Goal: Task Accomplishment & Management: Manage account settings

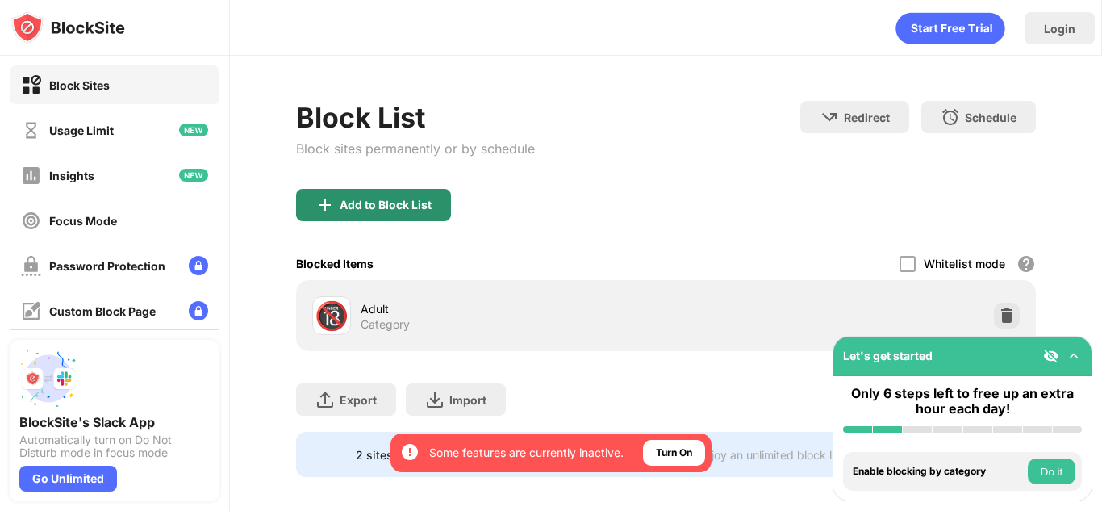
click at [449, 217] on div "Add to Block List" at bounding box center [373, 205] width 155 height 32
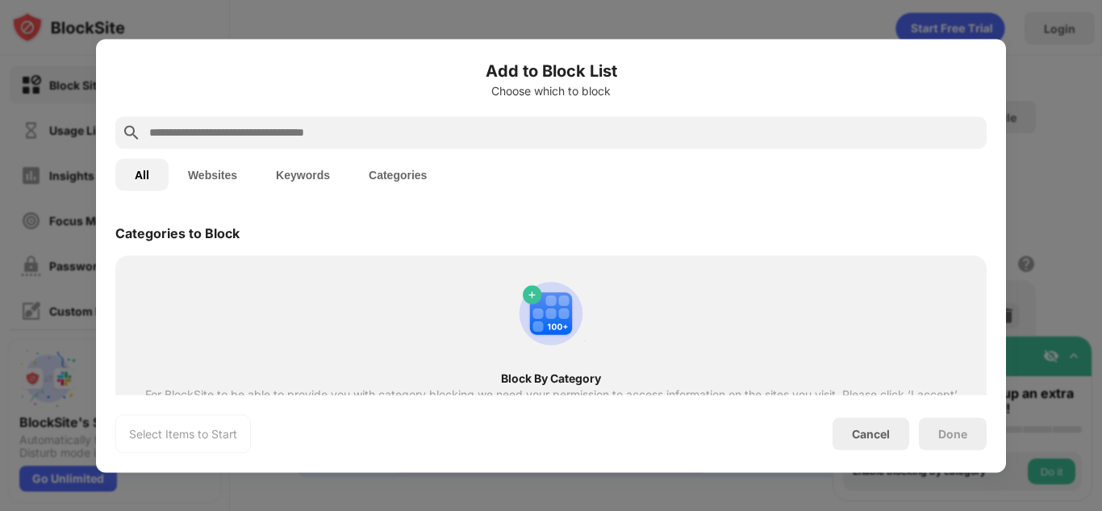
click at [406, 139] on input "text" at bounding box center [564, 132] width 833 height 19
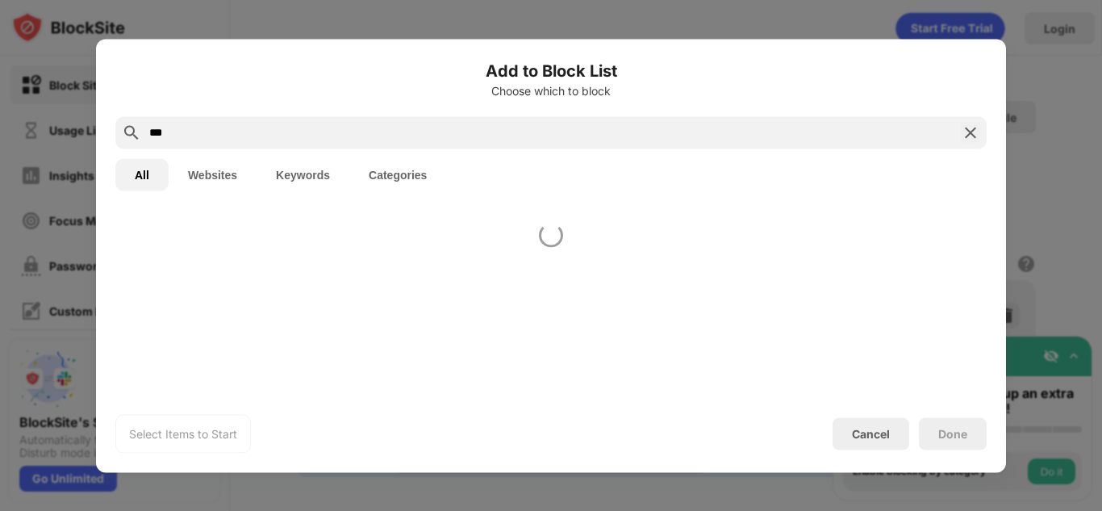
click at [210, 164] on button "Websites" at bounding box center [213, 174] width 88 height 32
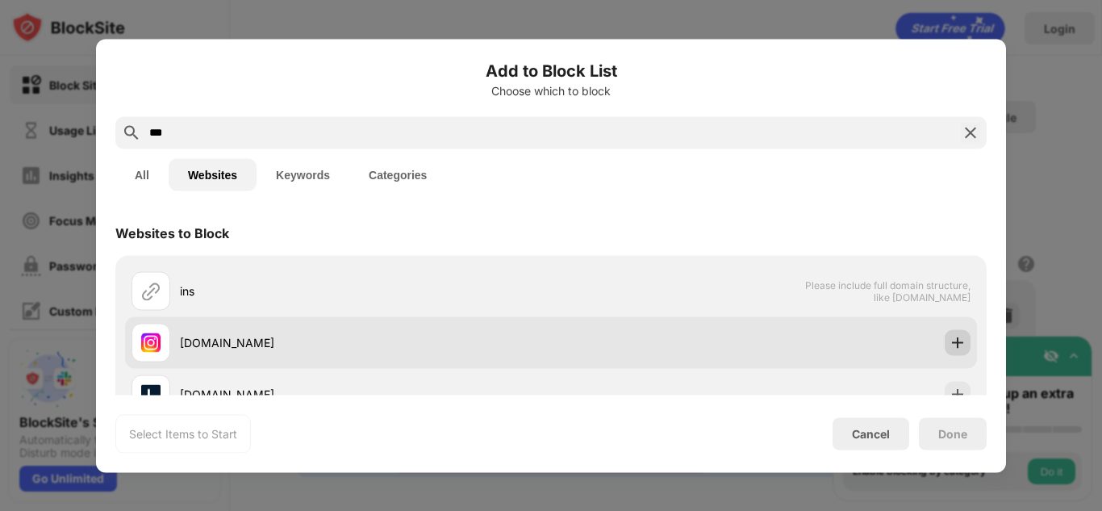
click at [947, 345] on div at bounding box center [958, 342] width 26 height 26
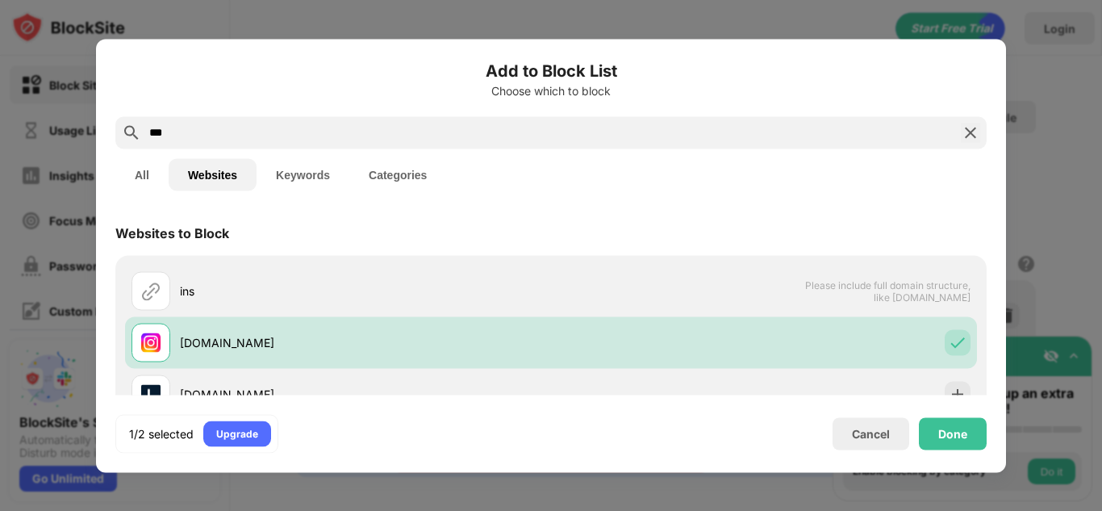
click at [516, 127] on input "***" at bounding box center [551, 132] width 807 height 19
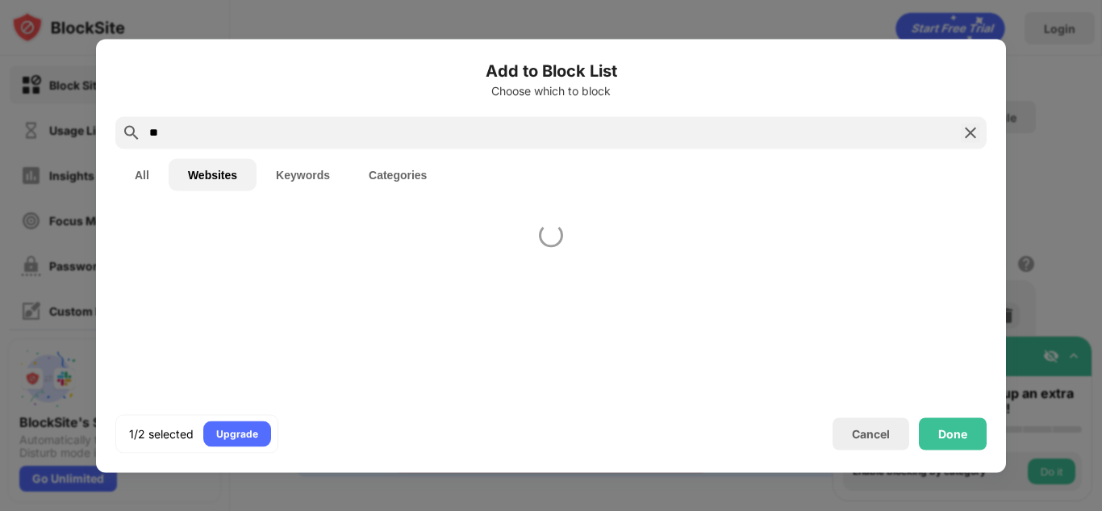
type input "*"
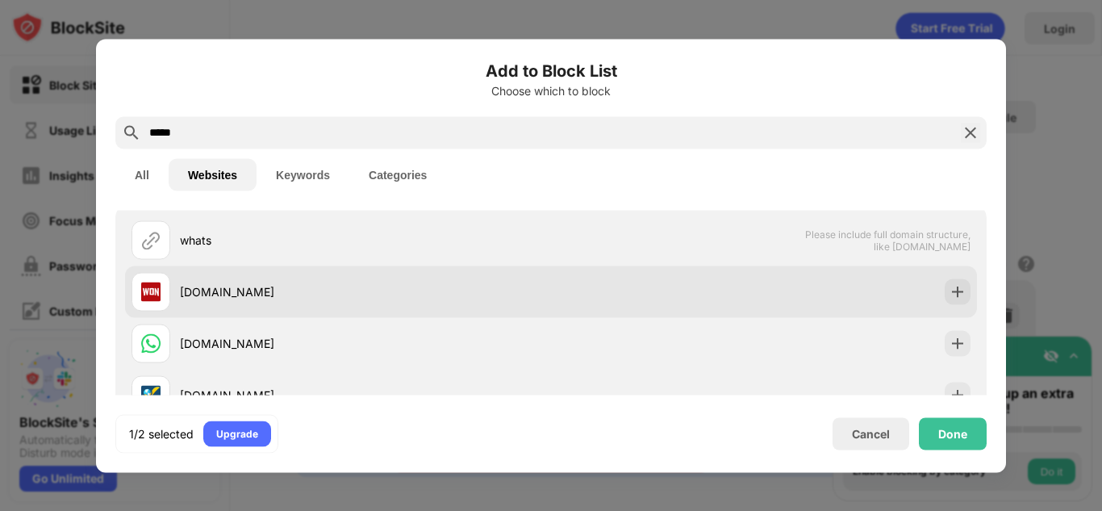
type input "*****"
click at [408, 321] on div "whatsapp.com" at bounding box center [551, 343] width 852 height 52
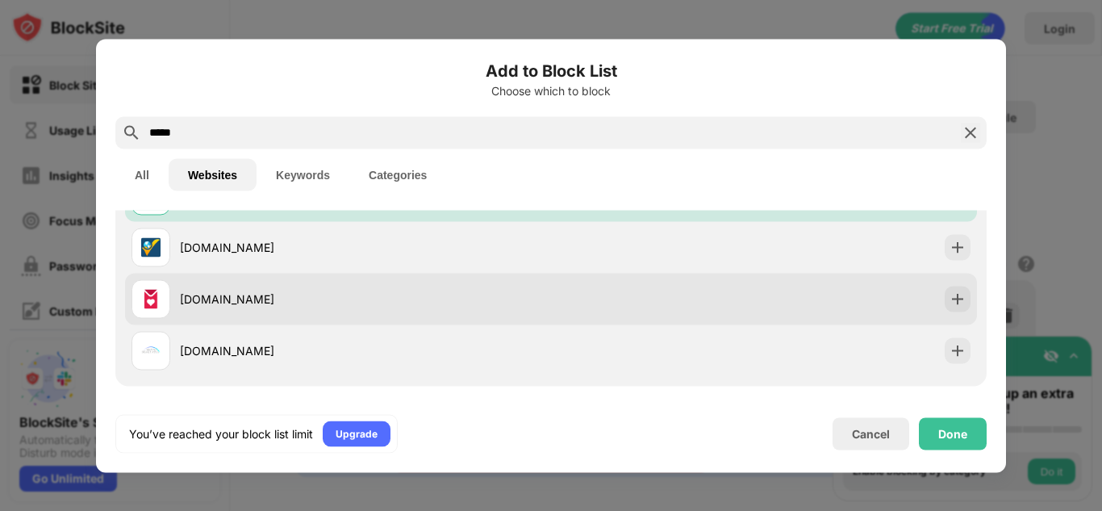
scroll to position [199, 0]
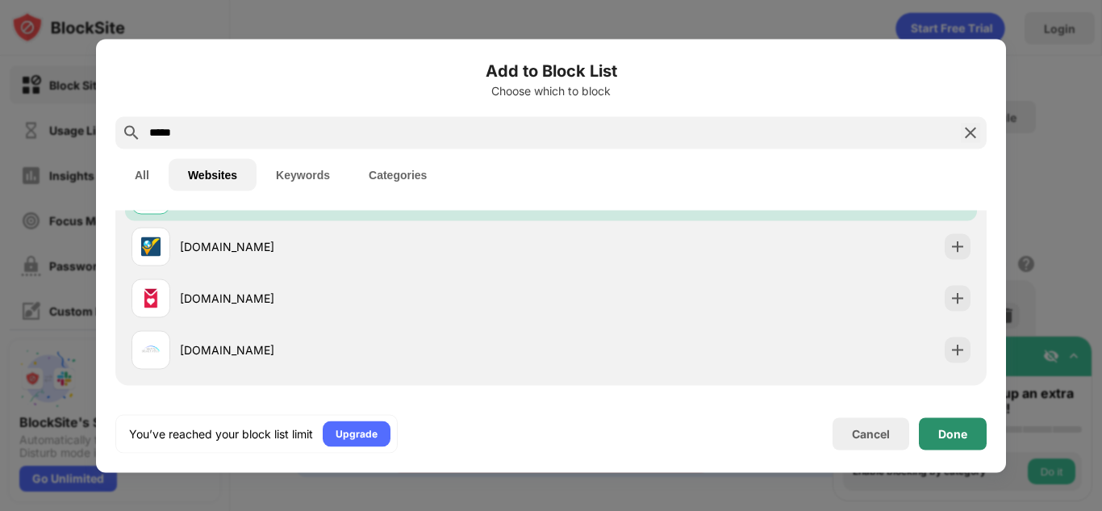
click at [966, 432] on div "Done" at bounding box center [953, 433] width 29 height 13
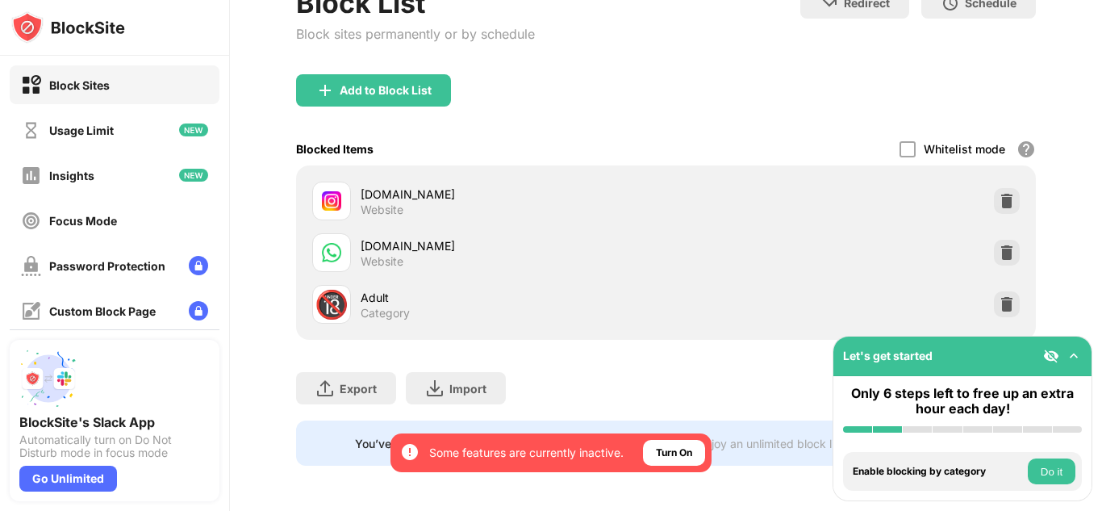
scroll to position [0, 0]
